Goal: Task Accomplishment & Management: Use online tool/utility

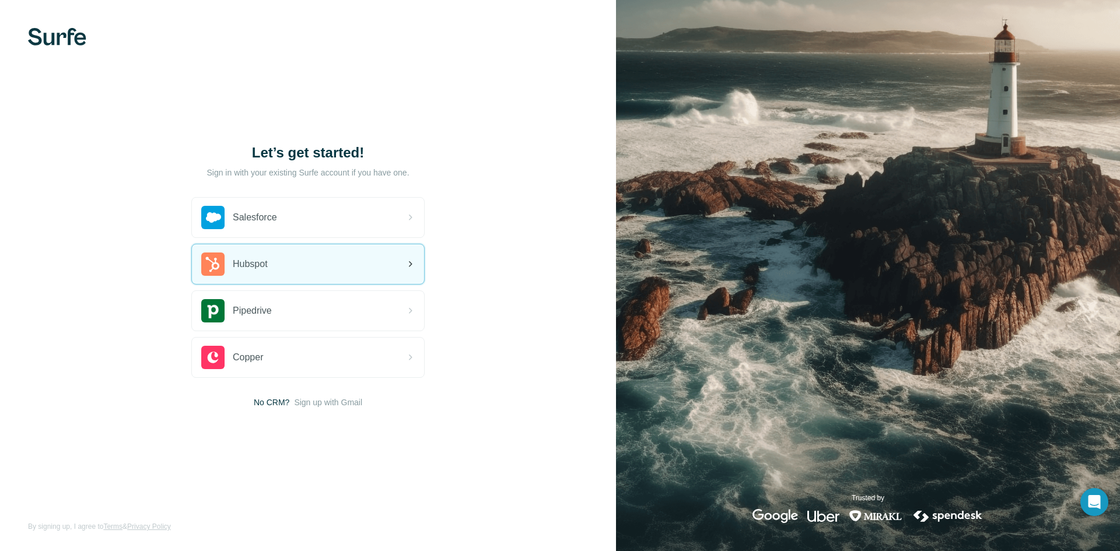
click at [352, 258] on div "Hubspot" at bounding box center [308, 264] width 232 height 40
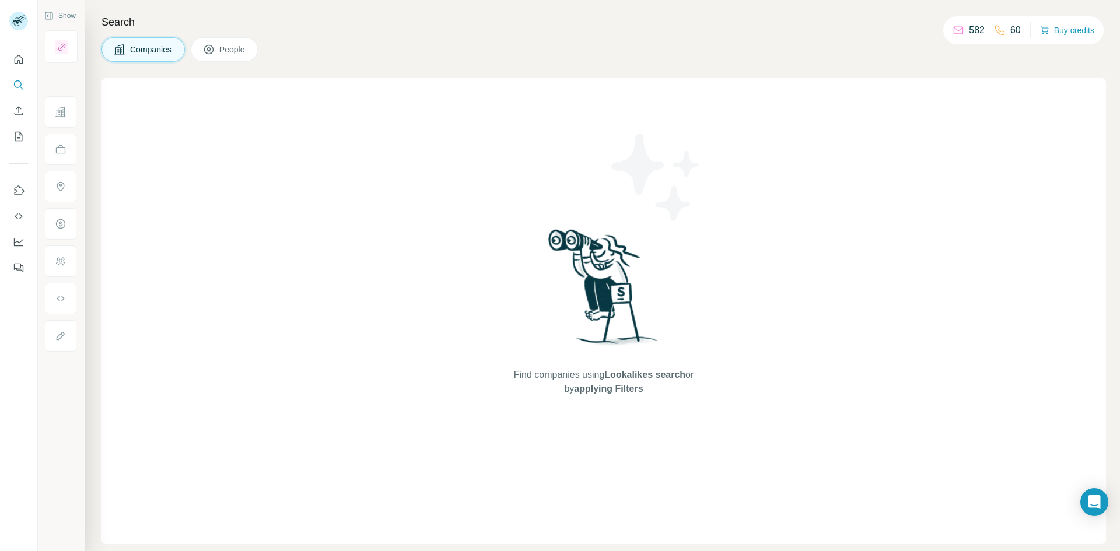
click at [808, 140] on div "Find companies using Lookalikes search or by applying Filters" at bounding box center [603, 311] width 1004 height 466
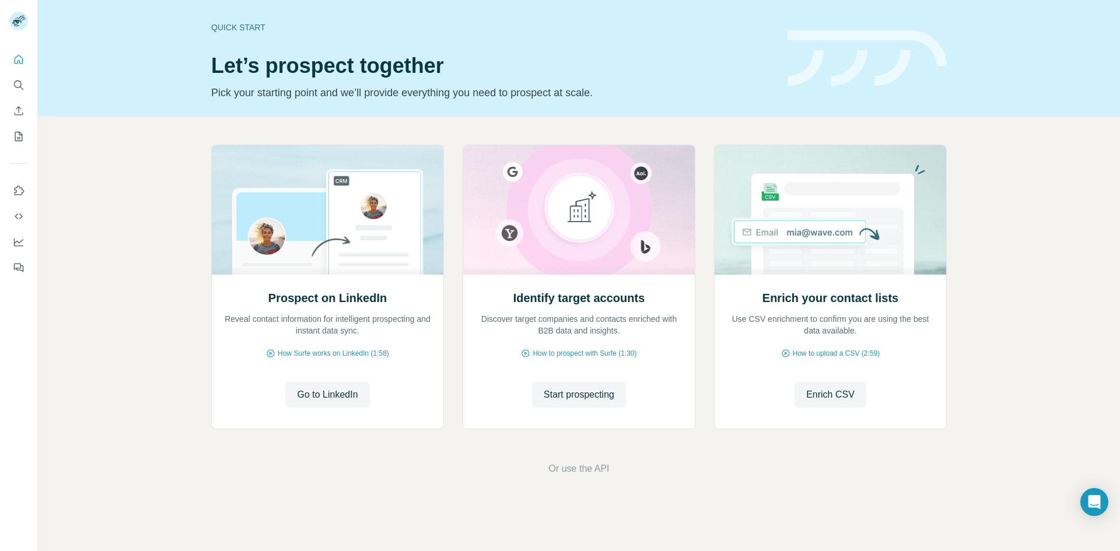
click at [174, 176] on div "Prospect on LinkedIn Reveal contact information for intelligent prospecting and…" at bounding box center [579, 310] width 1082 height 387
click at [1091, 104] on div "Quick start Let’s prospect together Pick your starting point and we’ll provide …" at bounding box center [579, 58] width 1082 height 117
